Goal: Information Seeking & Learning: Learn about a topic

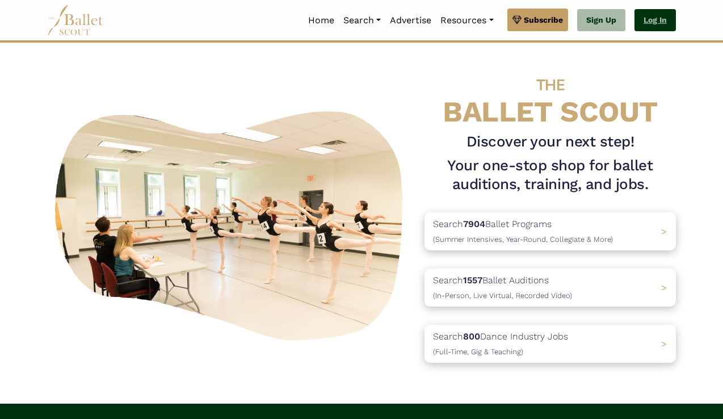
click at [660, 22] on link "Log In" at bounding box center [654, 20] width 41 height 23
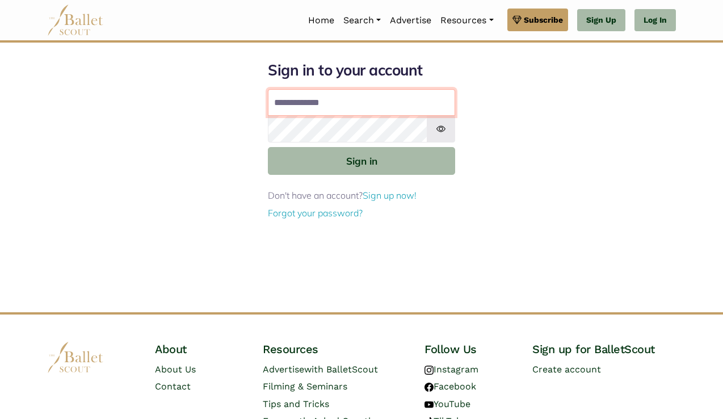
type input "**********"
click at [361, 160] on button "Sign in" at bounding box center [361, 161] width 187 height 28
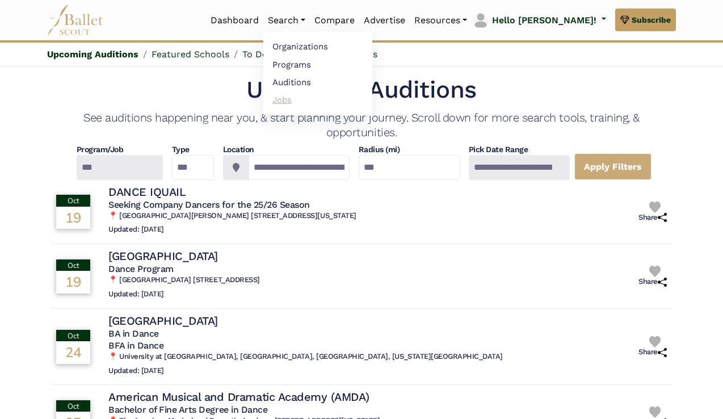
click at [323, 104] on link "Jobs" at bounding box center [317, 100] width 109 height 18
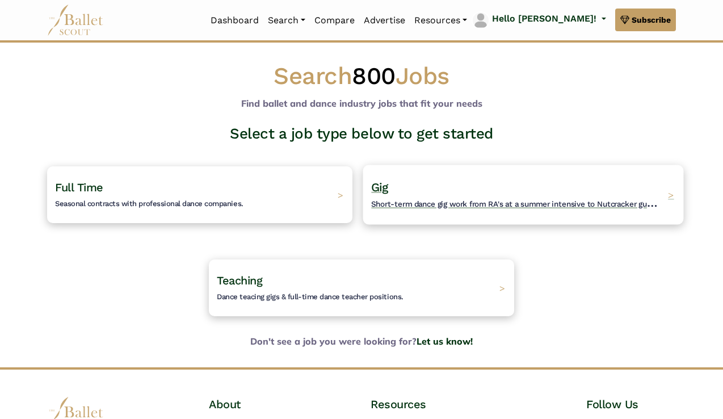
click at [418, 201] on span "Short-term dance gig work from RA's at a summer intensive to Nutcracker guestin…" at bounding box center [522, 202] width 303 height 14
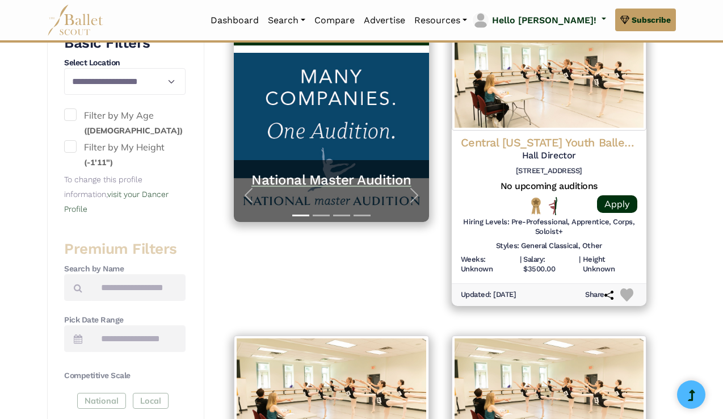
scroll to position [96, 0]
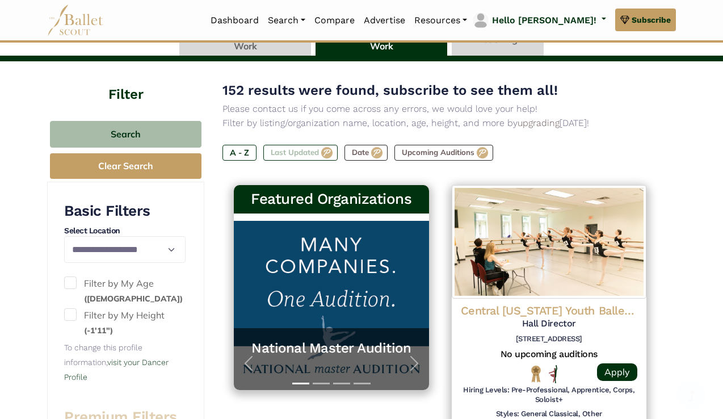
click at [290, 145] on label "Last Updated" at bounding box center [300, 153] width 74 height 16
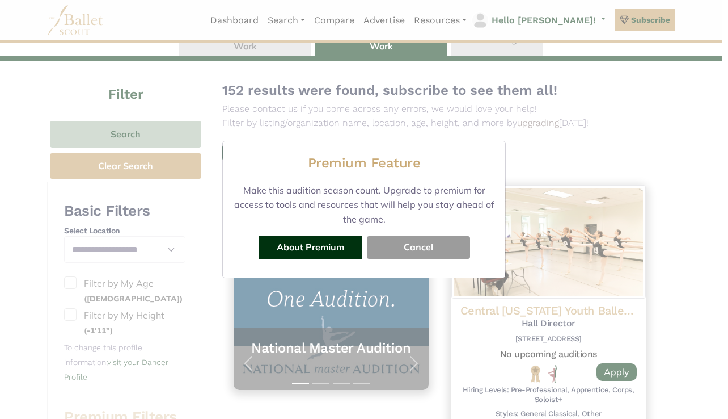
click at [393, 251] on button "Cancel" at bounding box center [418, 247] width 103 height 23
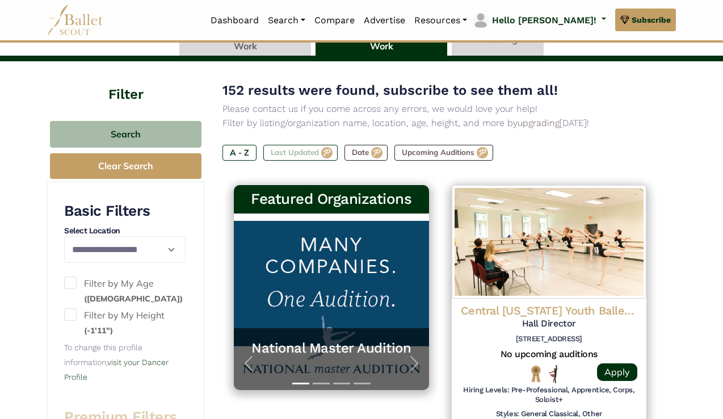
click at [294, 151] on label "Last Updated" at bounding box center [300, 153] width 74 height 16
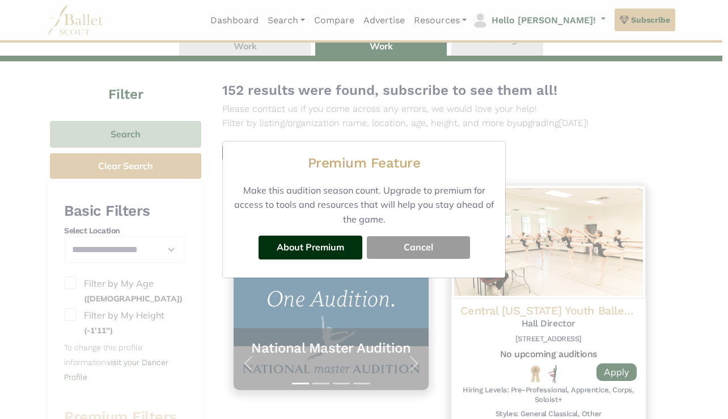
click at [428, 251] on button "Cancel" at bounding box center [418, 247] width 103 height 23
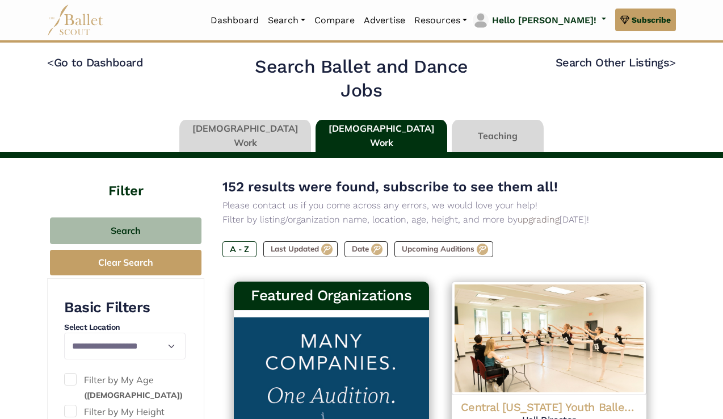
scroll to position [0, 0]
click at [277, 132] on link at bounding box center [245, 136] width 132 height 32
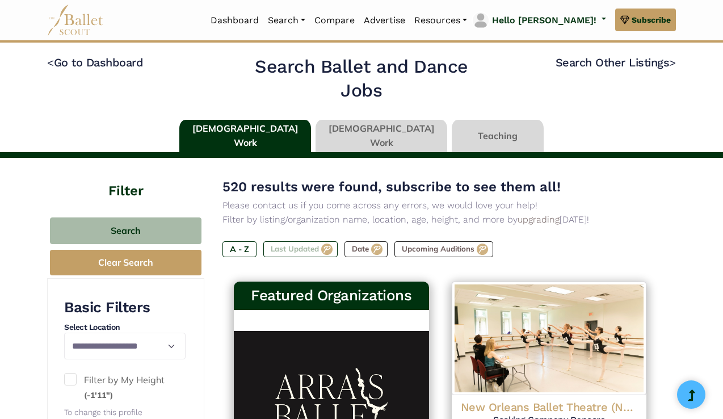
click at [294, 245] on label "Last Updated" at bounding box center [300, 249] width 74 height 16
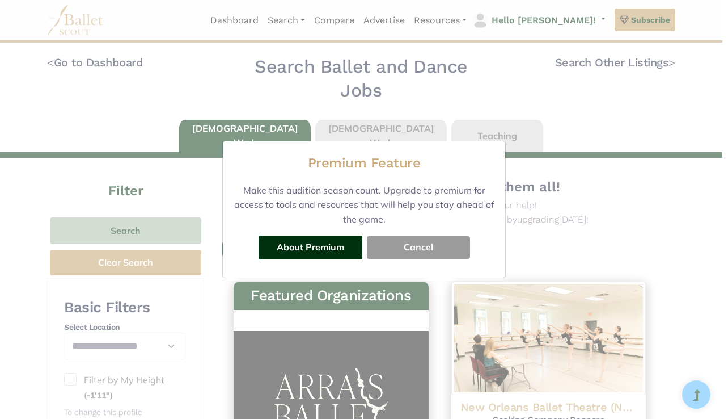
click at [389, 247] on button "Cancel" at bounding box center [418, 247] width 103 height 23
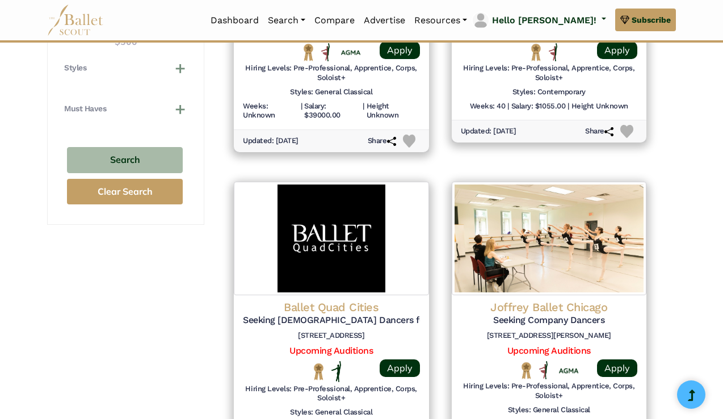
scroll to position [1503, 0]
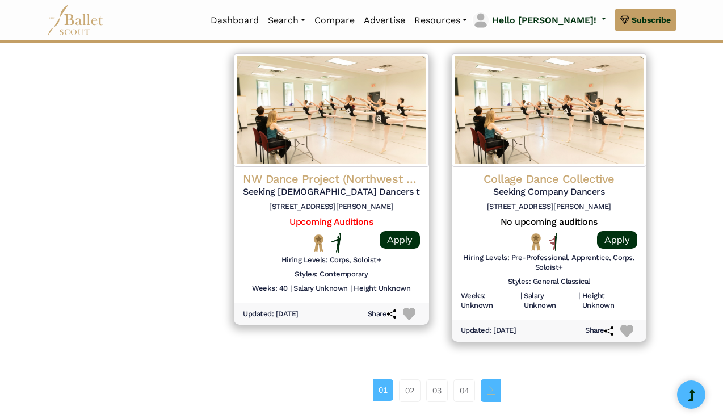
click at [501, 379] on link "Page navigation example" at bounding box center [490, 390] width 20 height 23
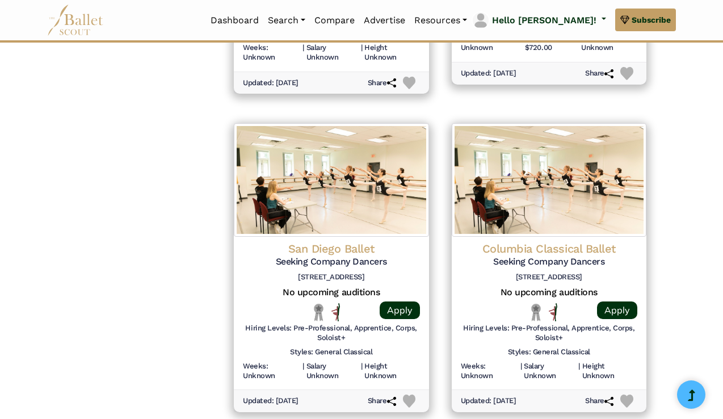
scroll to position [1429, 0]
